Goal: Task Accomplishment & Management: Complete application form

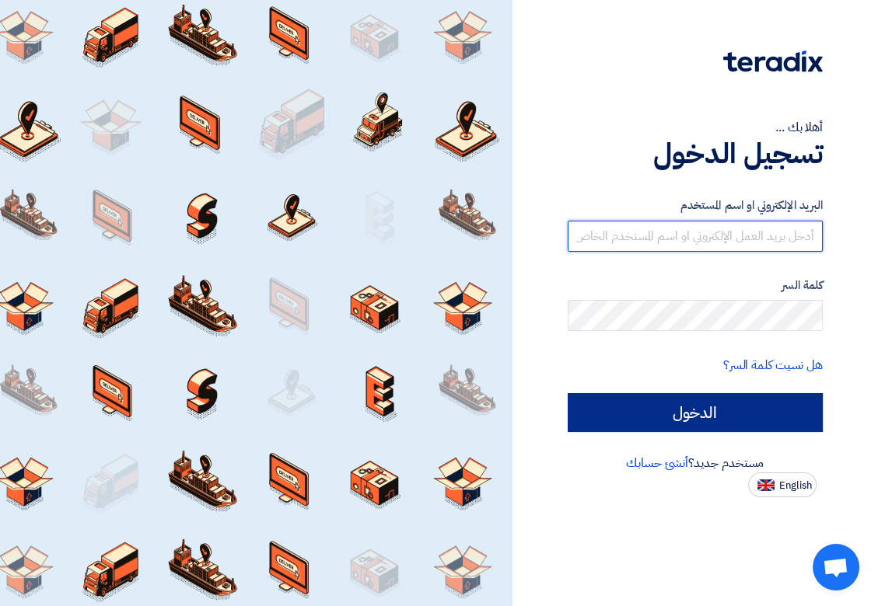
type input "[EMAIL_ADDRESS][DOMAIN_NAME]"
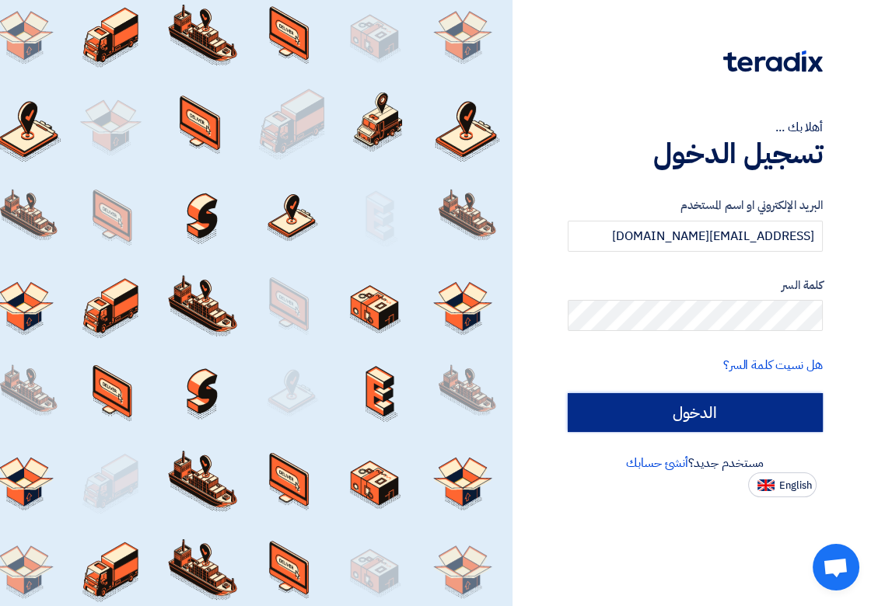
click at [609, 414] on input "الدخول" at bounding box center [695, 412] width 255 height 39
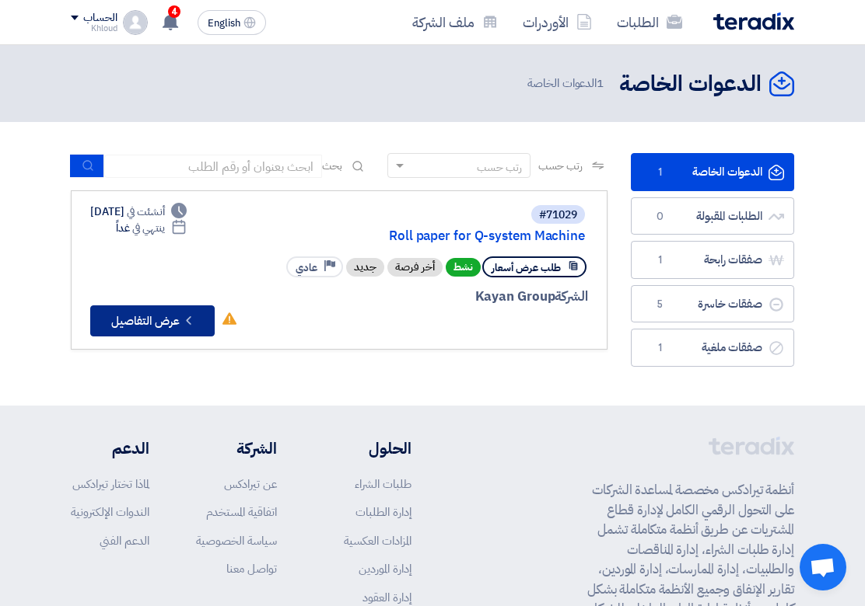
click at [135, 322] on button "Check details عرض التفاصيل" at bounding box center [152, 321] width 124 height 31
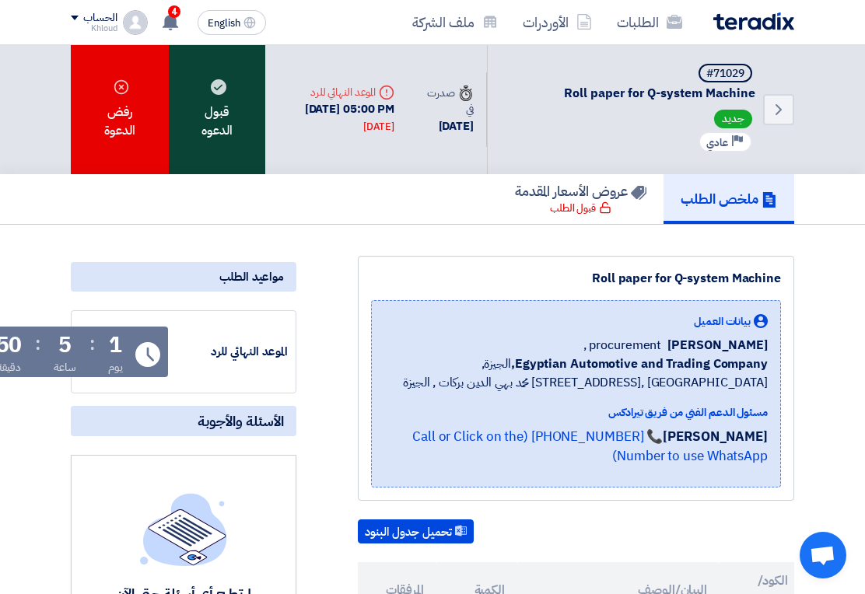
click at [201, 138] on div "قبول الدعوه" at bounding box center [217, 109] width 96 height 129
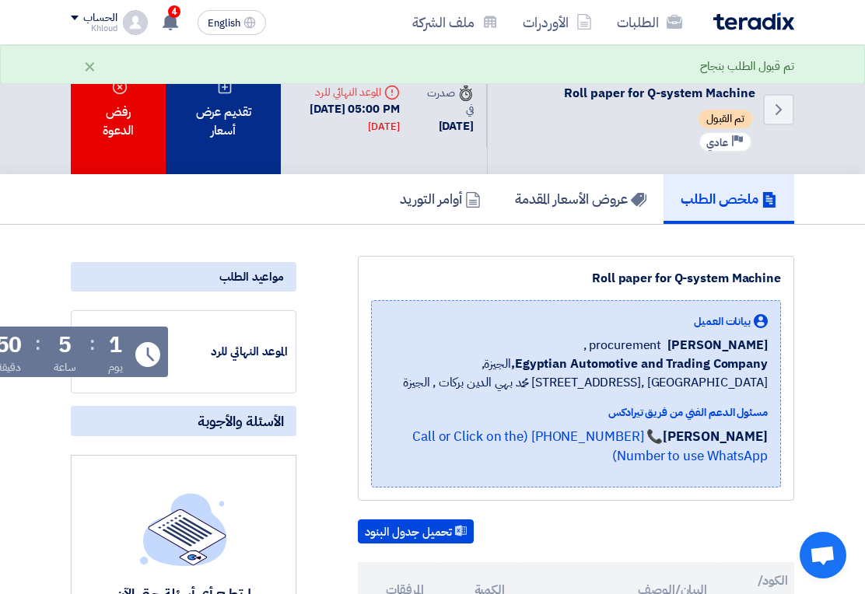
click at [216, 145] on div "تقديم عرض أسعار" at bounding box center [223, 109] width 115 height 129
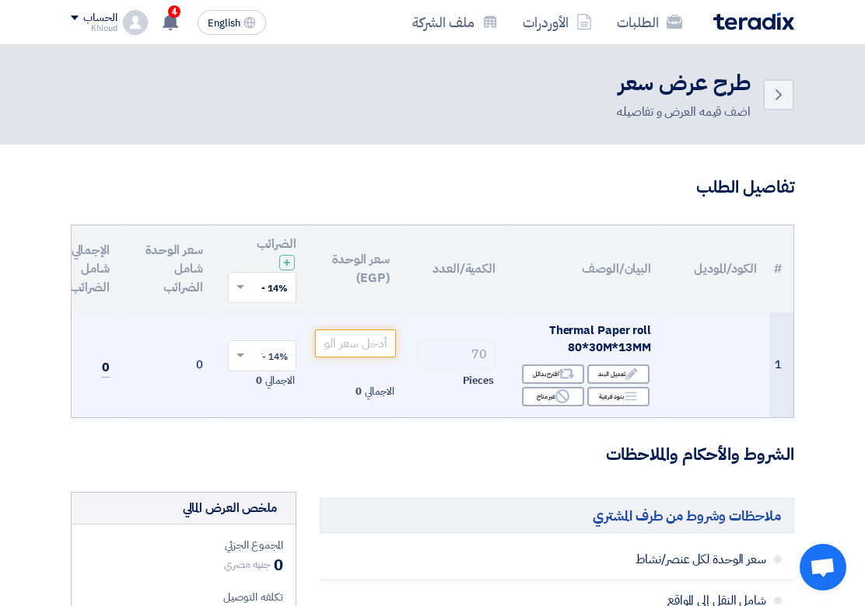
click at [628, 337] on span "Thermal Paper roll 80*30M*13MM" at bounding box center [600, 339] width 102 height 35
copy td "Thermal Paper roll 80*30M*13MM"
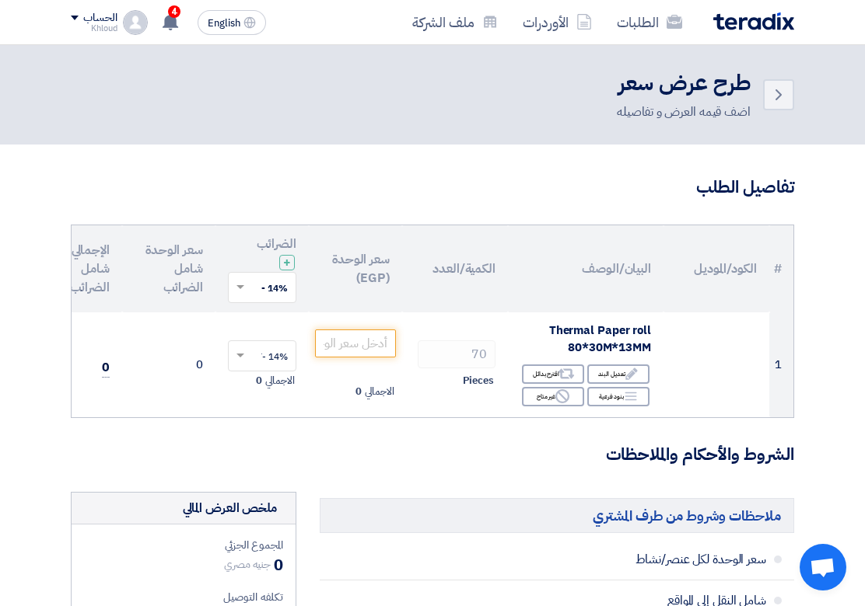
click at [467, 458] on h3 "الشروط والأحكام والملاحظات" at bounding box center [432, 455] width 723 height 24
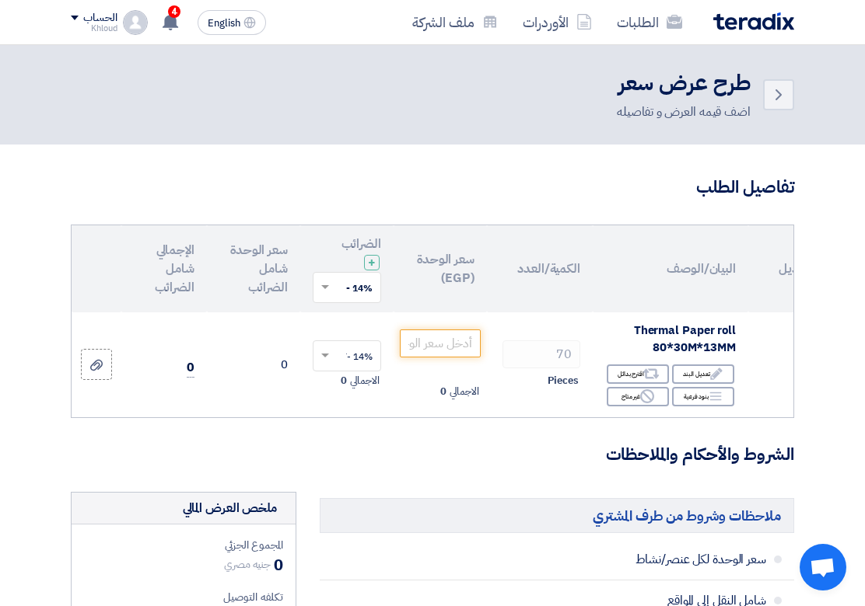
scroll to position [0, -81]
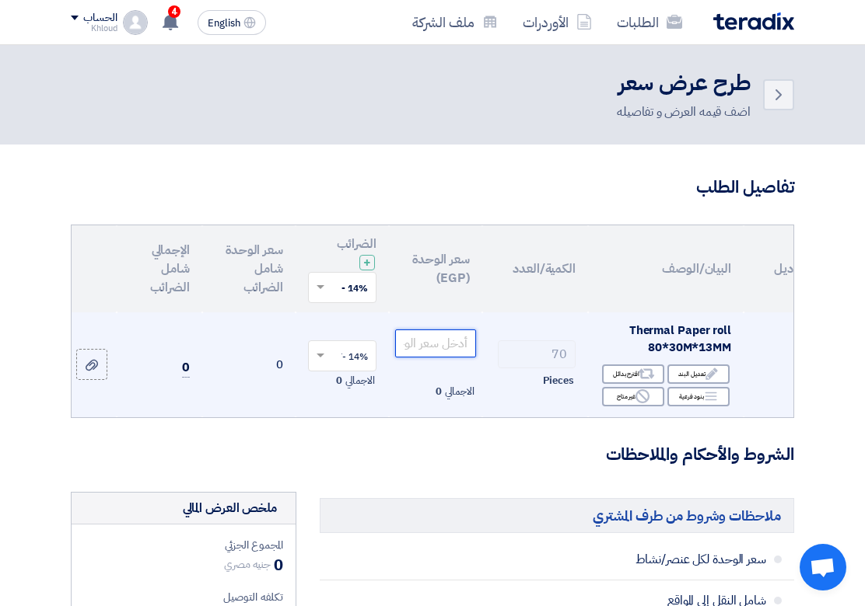
click at [429, 342] on input "number" at bounding box center [435, 344] width 81 height 28
paste input "25.4385"
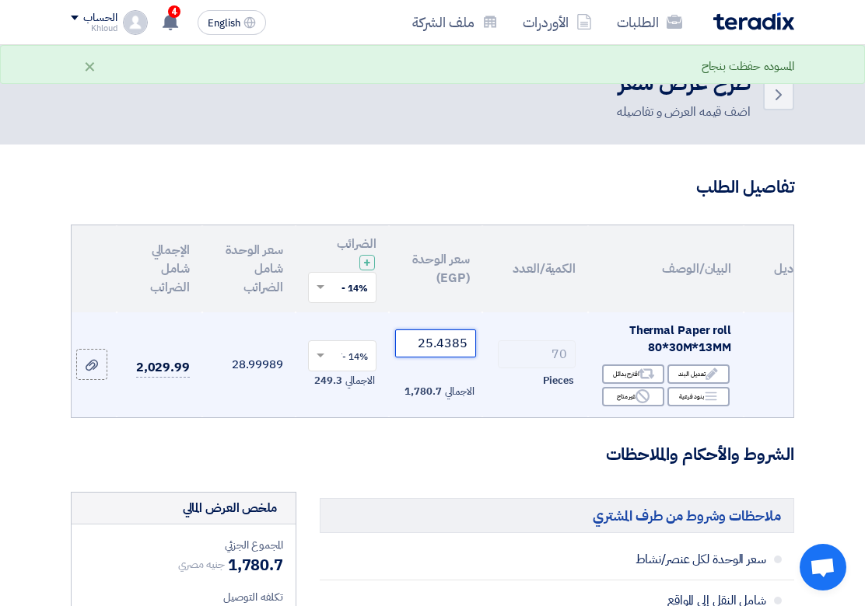
click at [462, 339] on input "25.4385" at bounding box center [435, 344] width 81 height 28
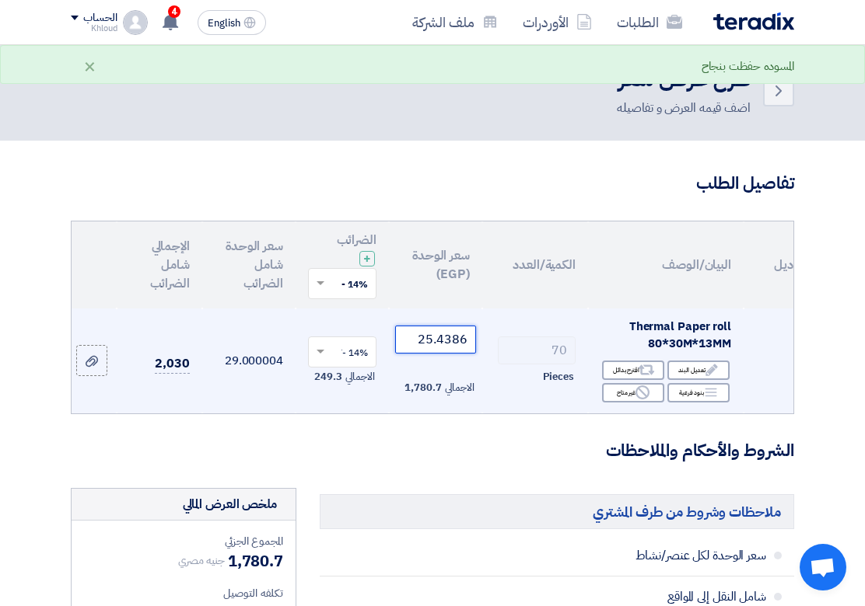
scroll to position [0, 0]
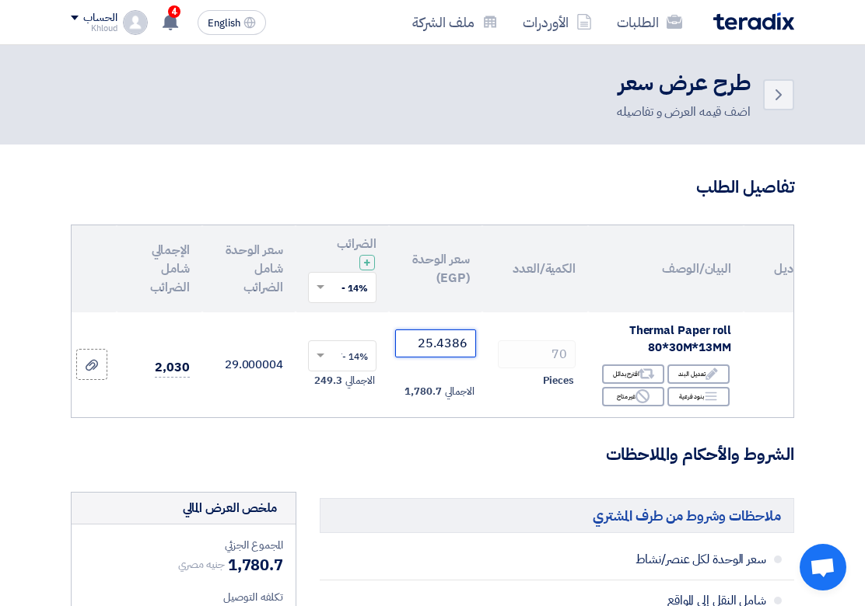
type input "25.4386"
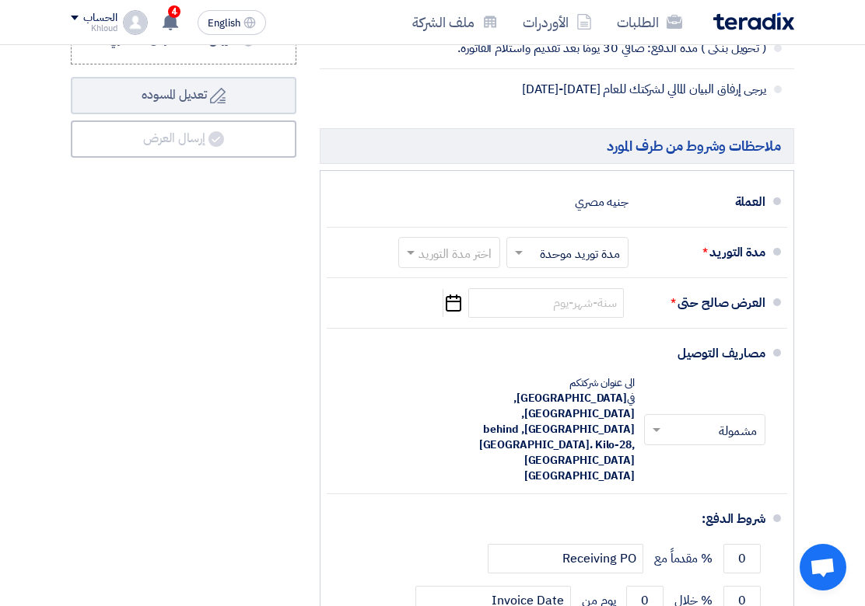
scroll to position [778, 0]
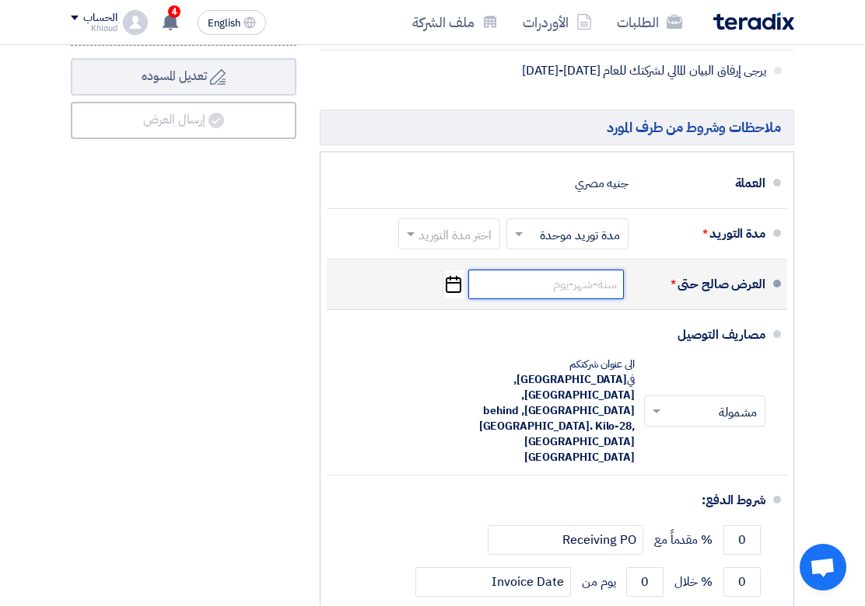
click at [582, 299] on input at bounding box center [546, 285] width 156 height 30
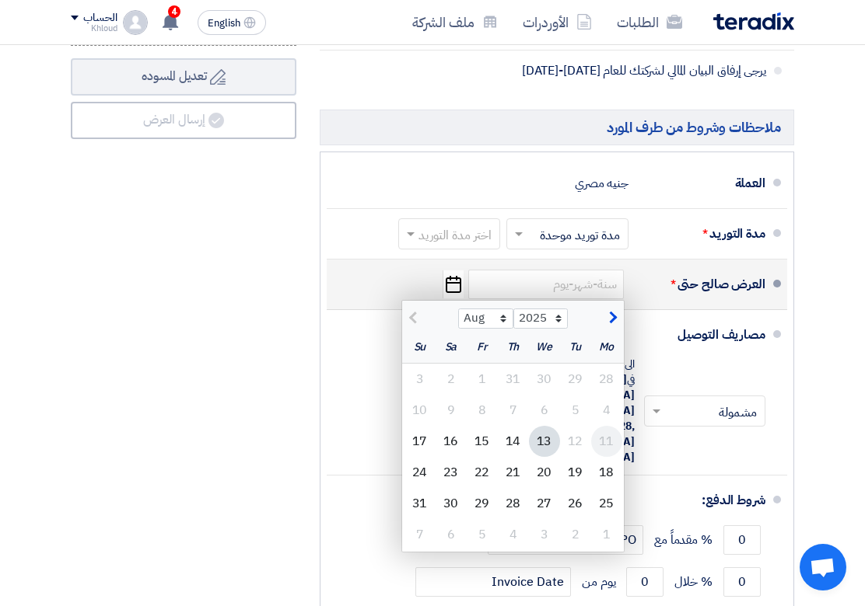
click at [605, 456] on div "11" at bounding box center [606, 441] width 31 height 31
click at [605, 457] on div "11" at bounding box center [606, 441] width 31 height 31
click at [603, 457] on div "11" at bounding box center [606, 441] width 31 height 31
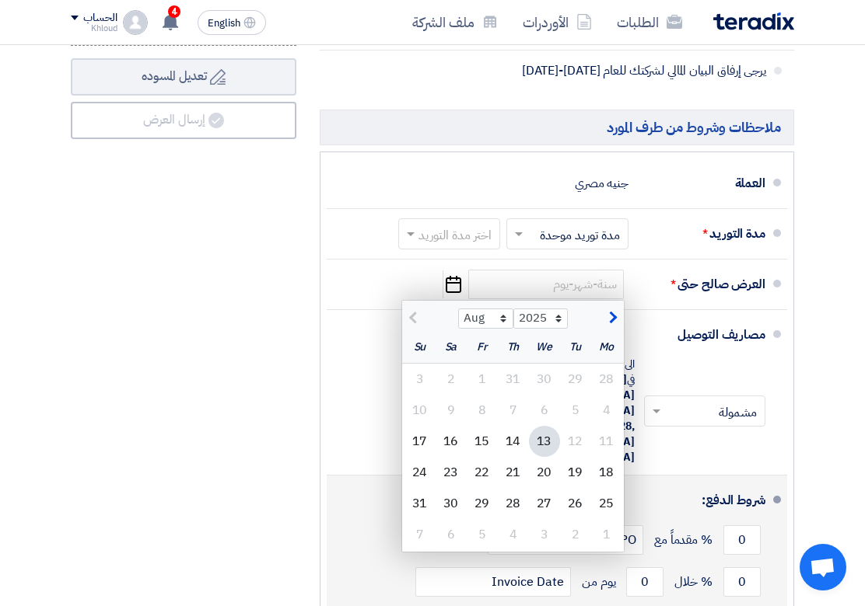
click at [422, 485] on div "24" at bounding box center [419, 472] width 31 height 31
type input "[DATE]"
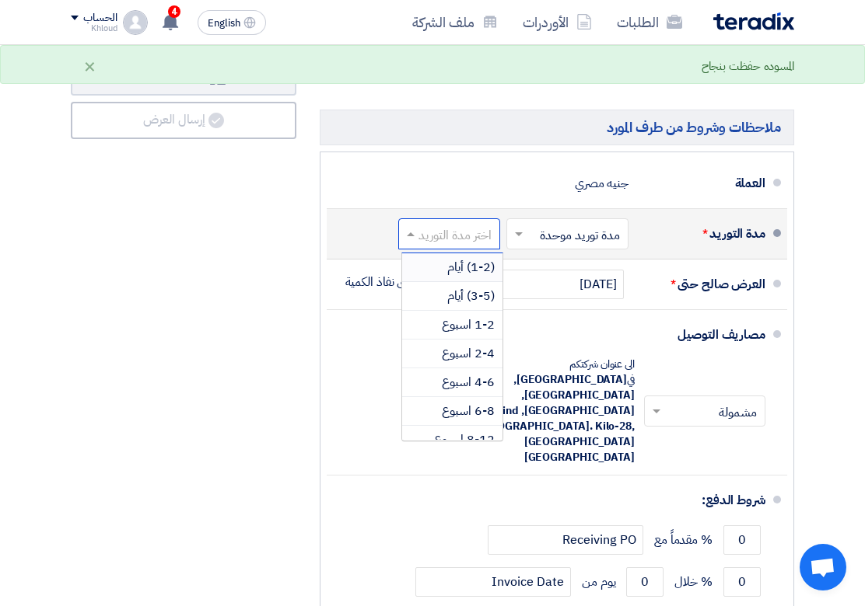
click at [428, 244] on input "text" at bounding box center [446, 235] width 94 height 23
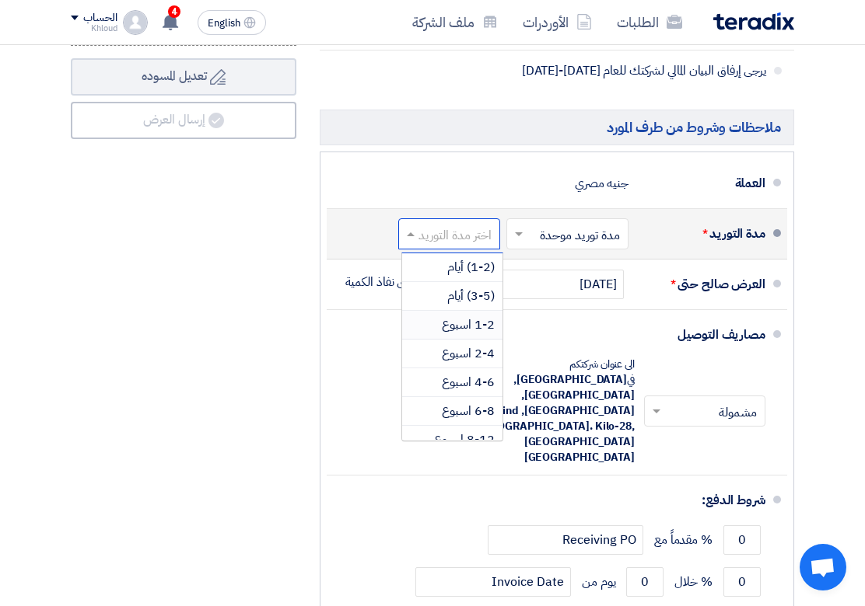
click at [478, 334] on span "1-2 اسبوع" at bounding box center [468, 325] width 53 height 19
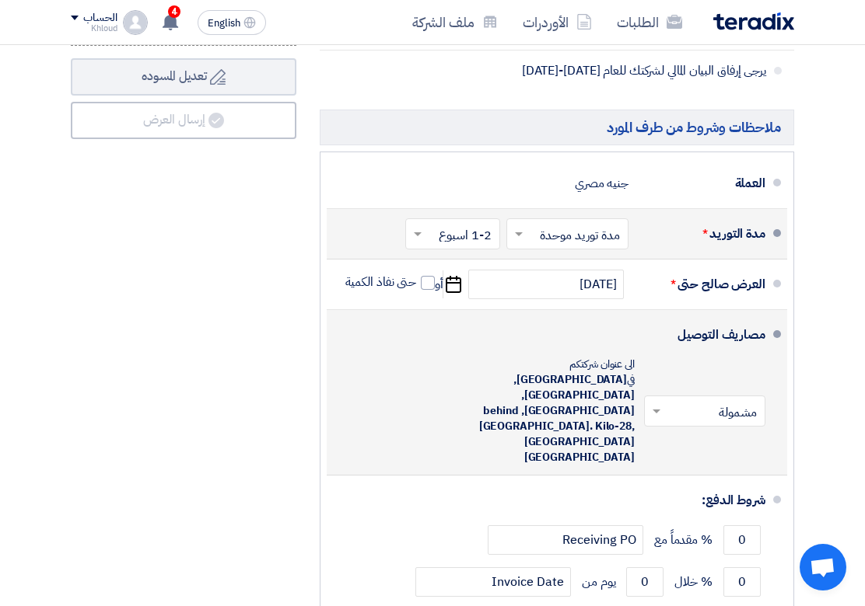
scroll to position [864, 0]
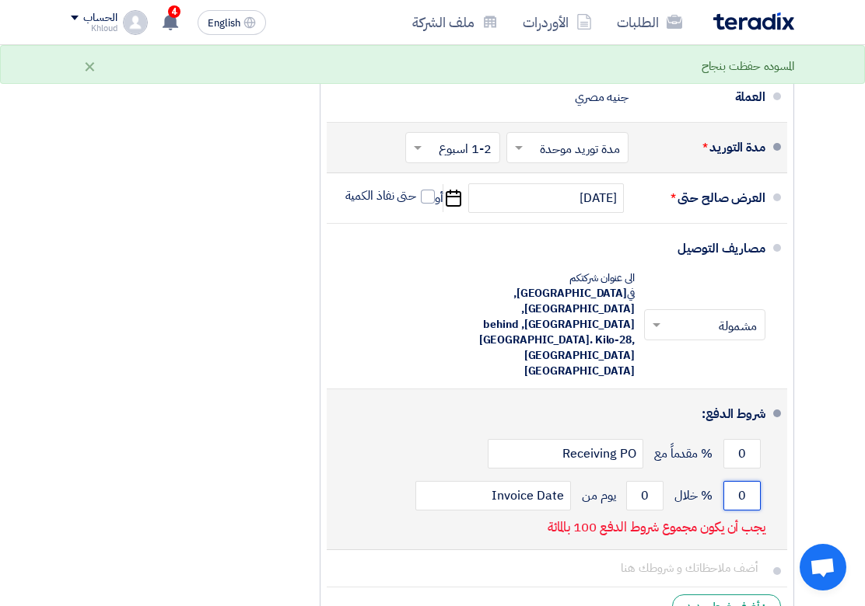
click at [732, 481] on input "0" at bounding box center [741, 496] width 37 height 30
click at [740, 481] on input "0100" at bounding box center [741, 496] width 37 height 30
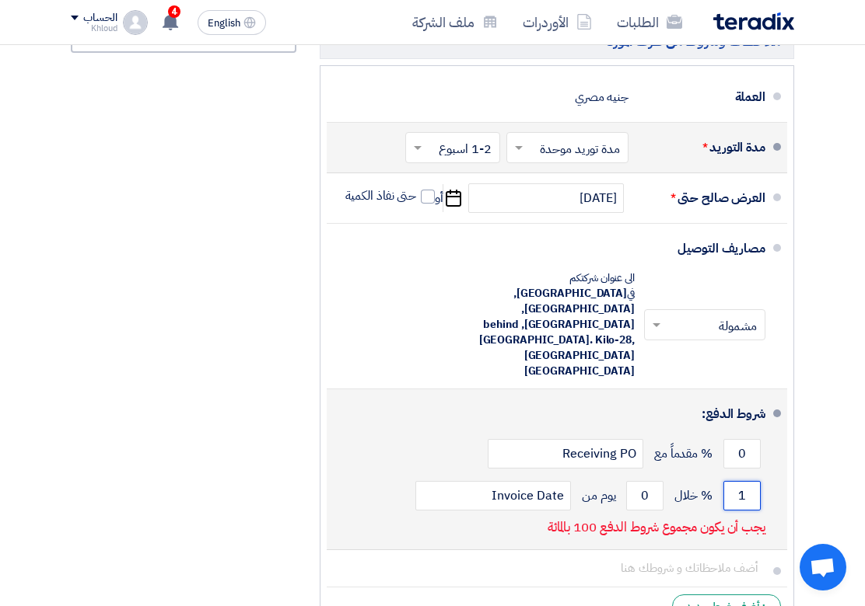
scroll to position [0, 0]
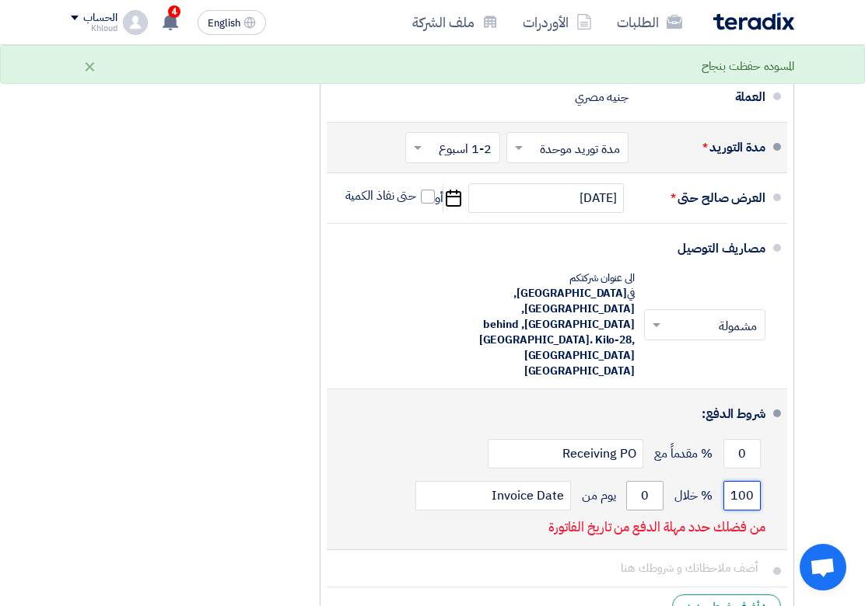
type input "100"
click at [642, 481] on input "0" at bounding box center [644, 496] width 37 height 30
click at [648, 481] on input "0" at bounding box center [644, 496] width 37 height 30
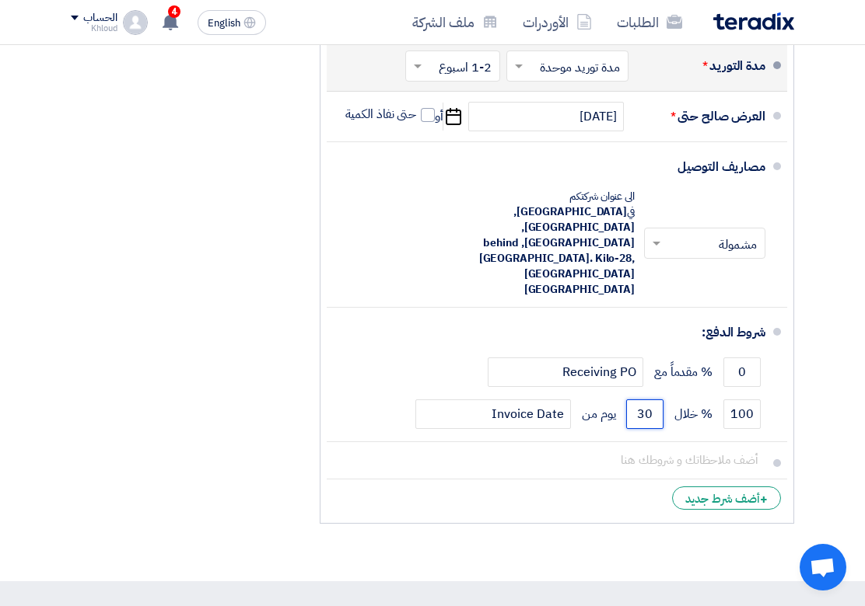
scroll to position [1036, 0]
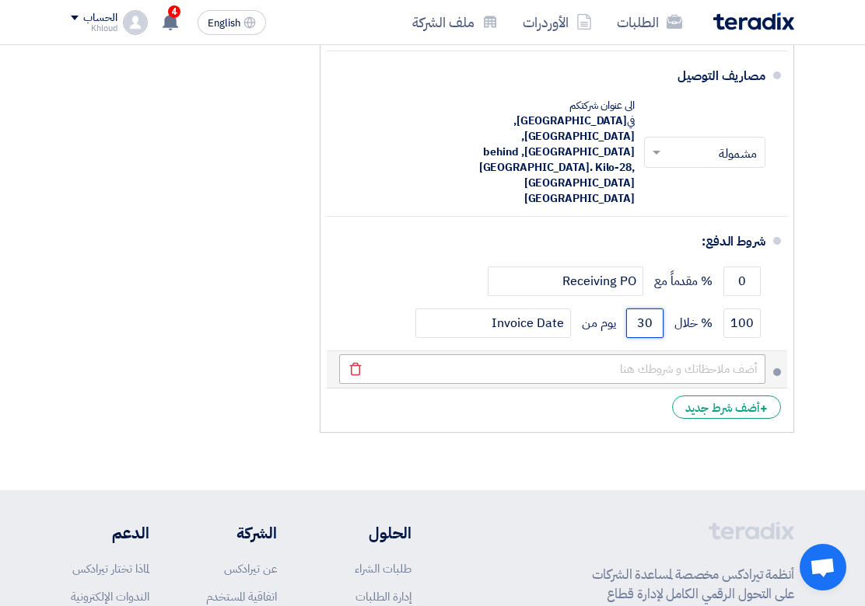
type input "30"
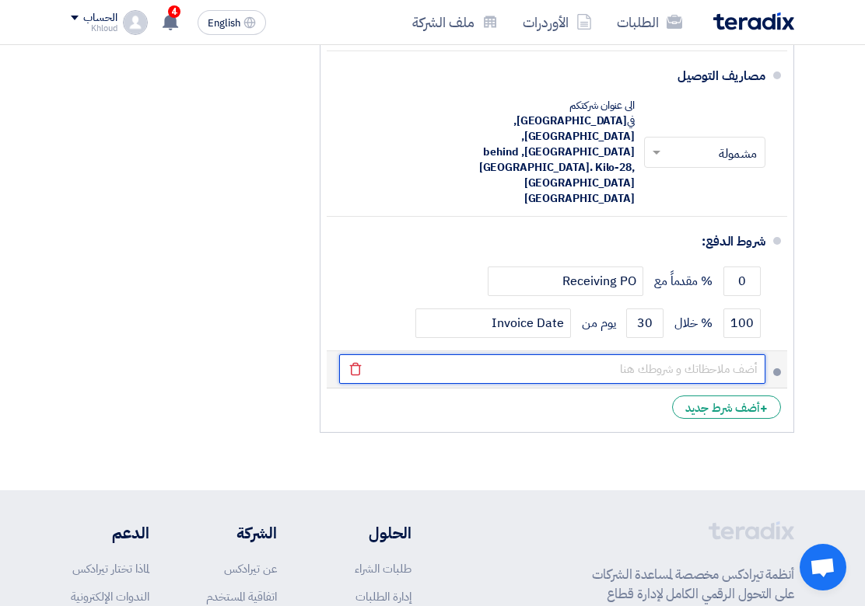
click at [634, 355] on input "text" at bounding box center [552, 370] width 426 height 30
type input "الدفع نقدا او بشيك عند الاستلام مدة الارتباط بالعرض 3 أيام من تاريخه مدة التوري…"
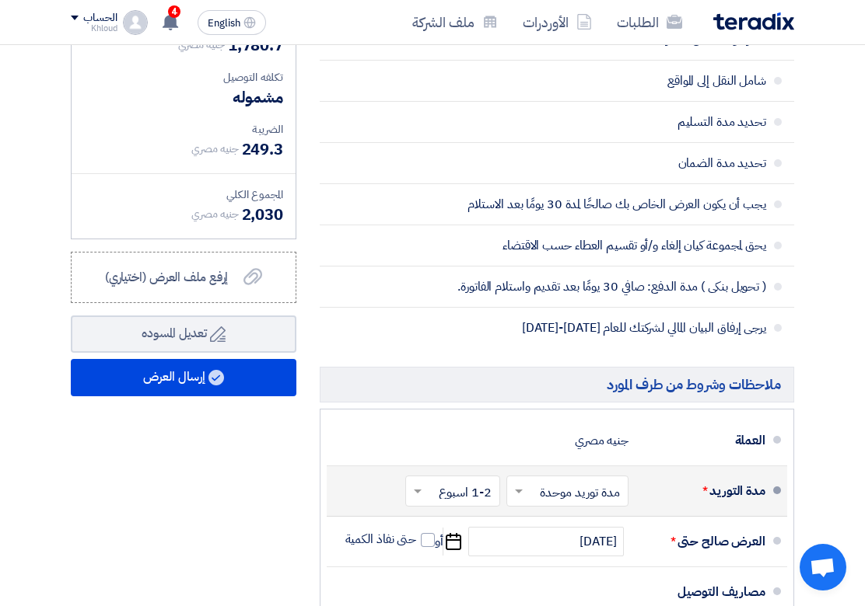
scroll to position [606, 0]
